Goal: Task Accomplishment & Management: Use online tool/utility

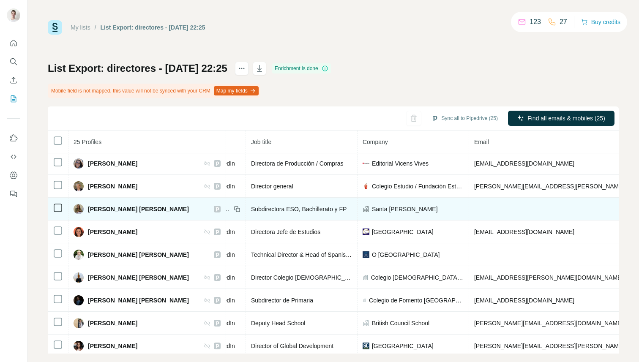
scroll to position [321, 0]
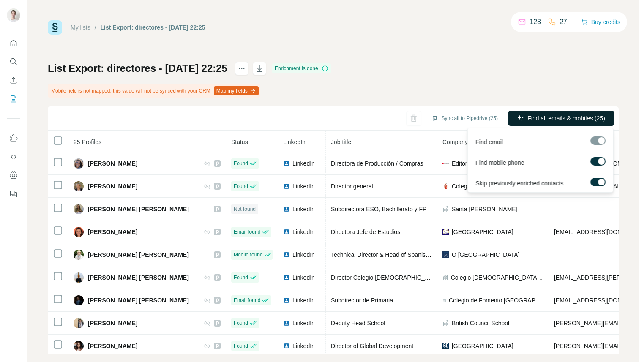
click at [557, 119] on span "Find all emails & mobiles (25)" at bounding box center [566, 118] width 78 height 8
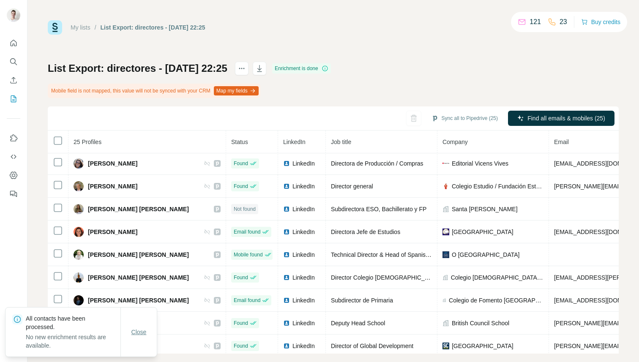
click at [136, 336] on span "Close" at bounding box center [138, 332] width 15 height 8
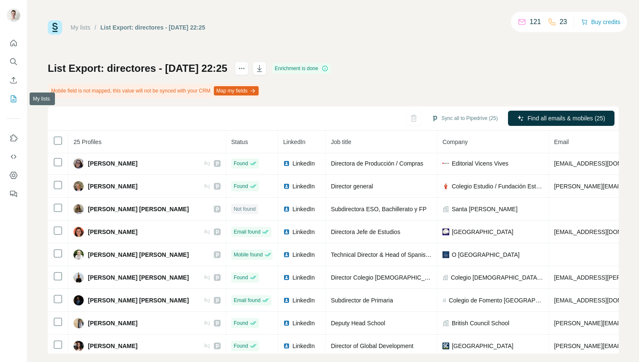
click at [16, 96] on icon "My lists" at bounding box center [13, 99] width 8 height 8
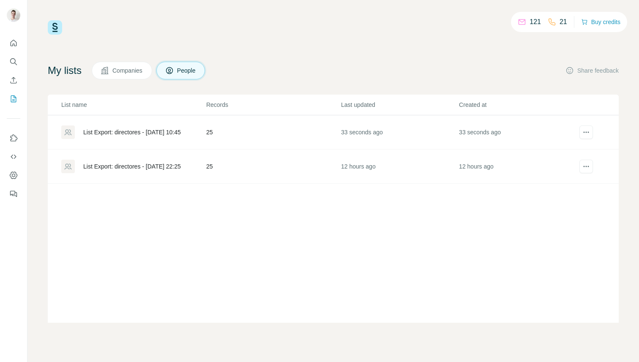
click at [149, 168] on div "List Export: directores - [DATE] 22:25" at bounding box center [132, 166] width 98 height 8
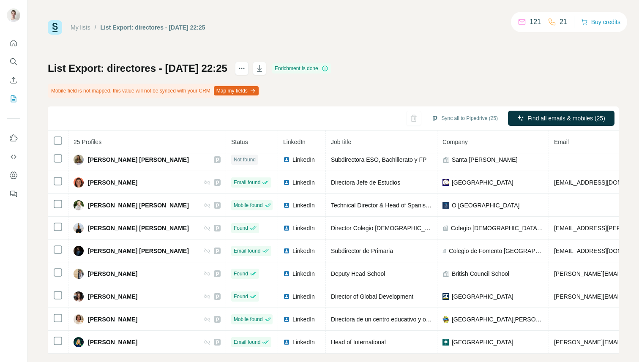
scroll to position [12, 0]
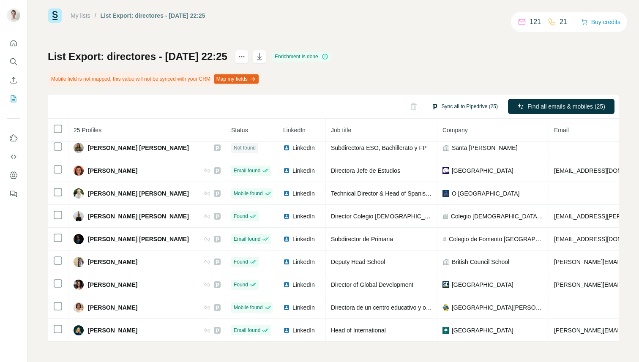
click at [474, 104] on button "Sync all to Pipedrive (25)" at bounding box center [465, 106] width 78 height 13
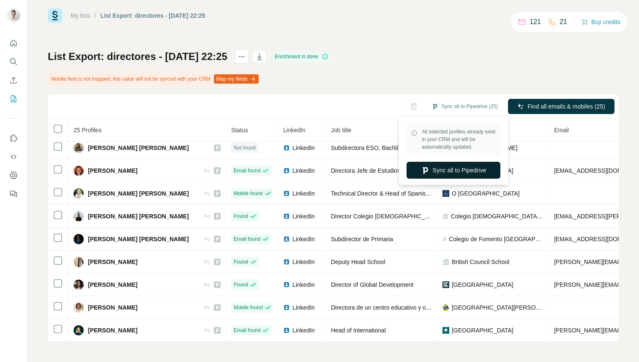
click at [469, 171] on button "Sync all to Pipedrive" at bounding box center [454, 170] width 94 height 17
